Goal: Find specific page/section: Find specific page/section

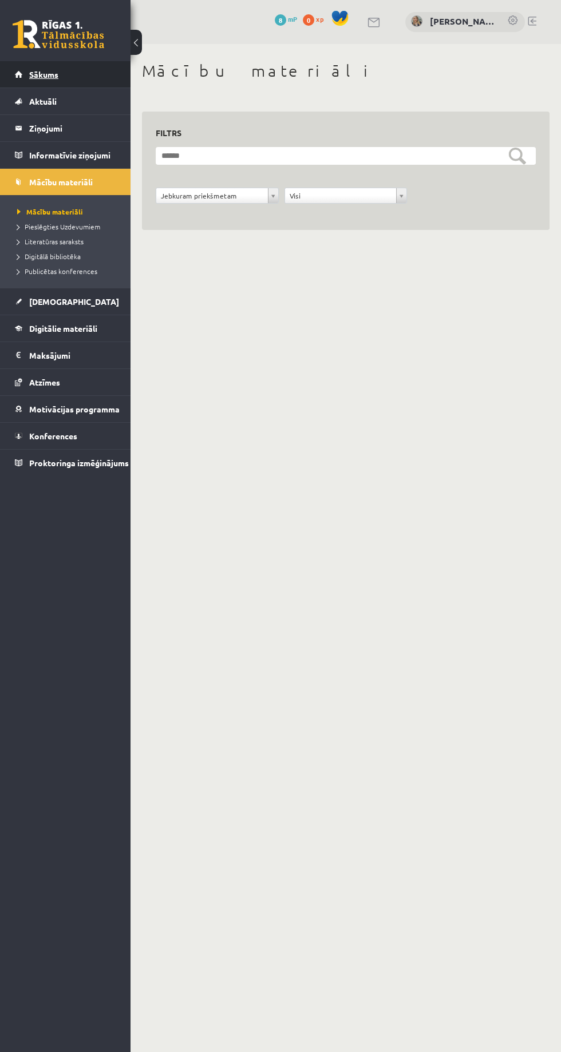
click at [92, 74] on link "Sākums" at bounding box center [65, 74] width 101 height 26
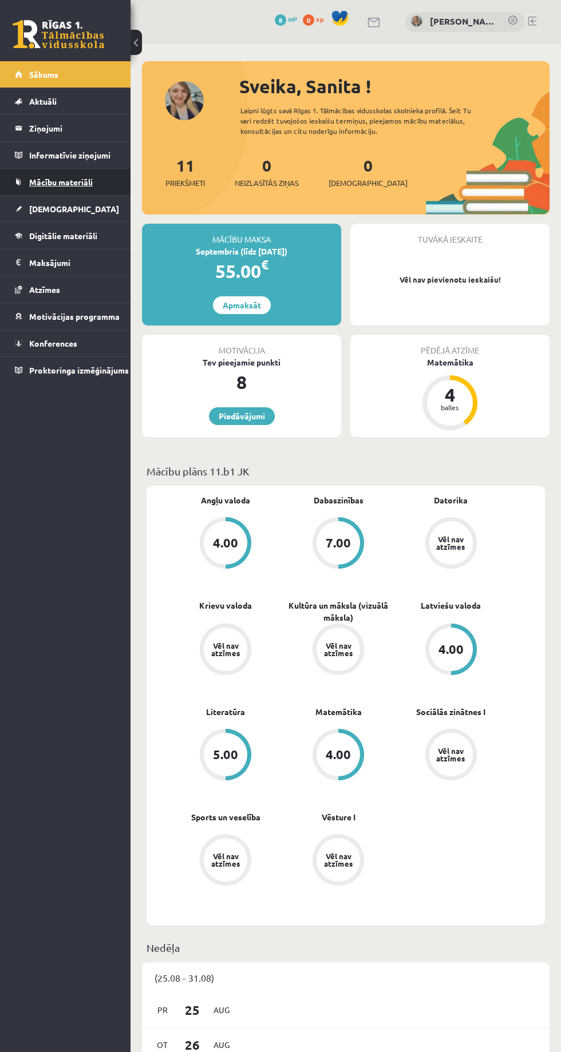
click at [89, 183] on span "Mācību materiāli" at bounding box center [60, 182] width 63 height 10
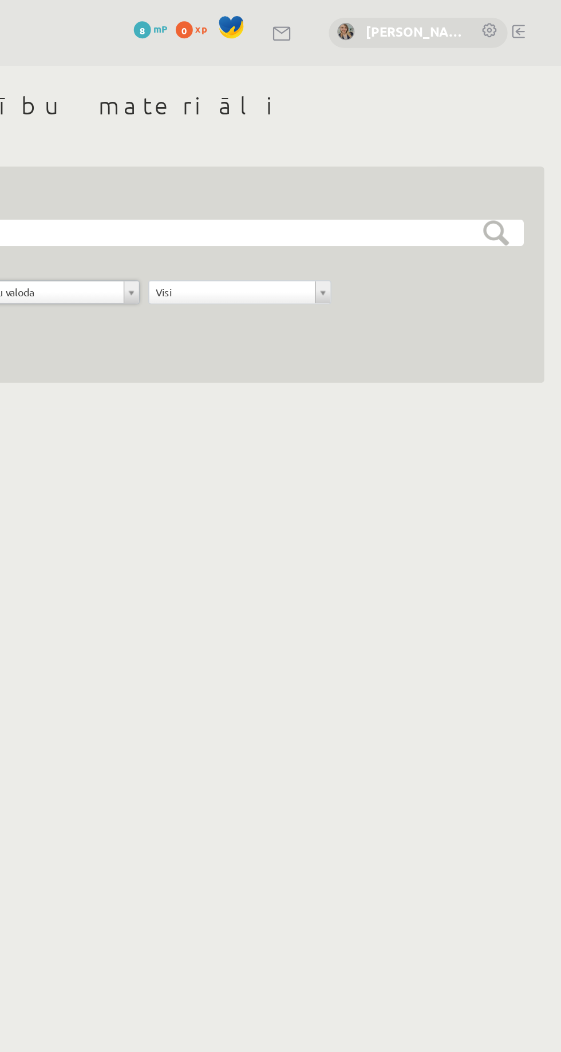
click at [451, 22] on link "[PERSON_NAME]" at bounding box center [463, 21] width 66 height 13
